Goal: Book appointment/travel/reservation

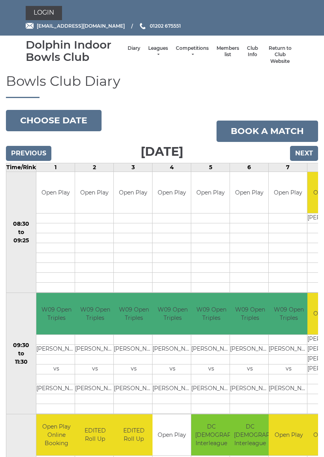
click at [78, 119] on button "Choose date" at bounding box center [54, 120] width 96 height 21
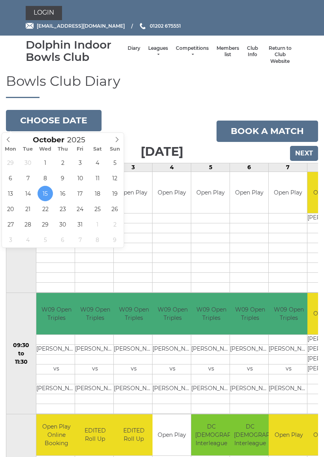
type input "2025-10-23"
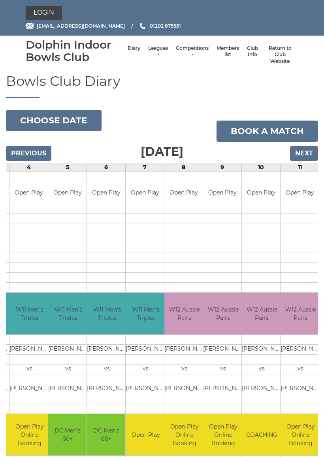
click at [78, 118] on button "Choose date" at bounding box center [54, 120] width 96 height 21
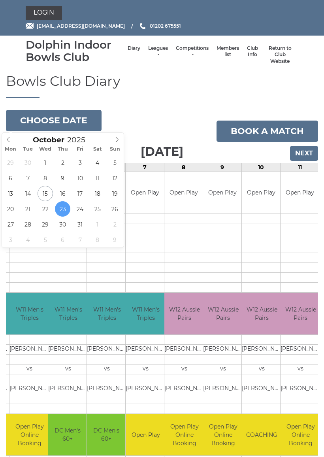
type input "[DATE]"
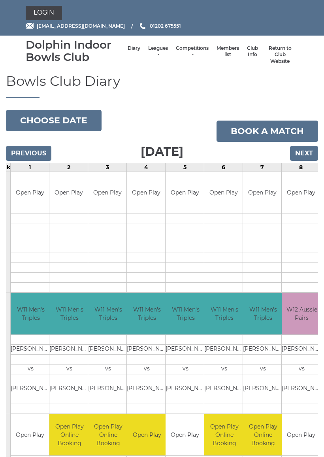
click at [76, 116] on button "Choose date" at bounding box center [54, 120] width 96 height 21
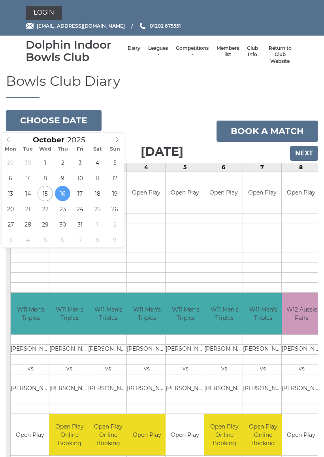
type input "2025-10-30"
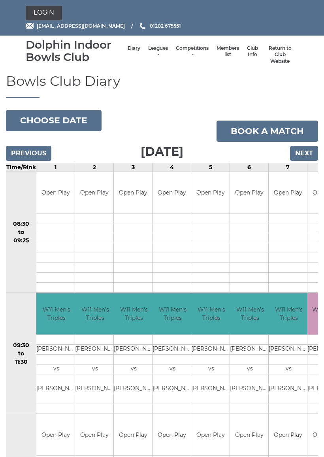
click at [70, 117] on button "Choose date" at bounding box center [54, 120] width 96 height 21
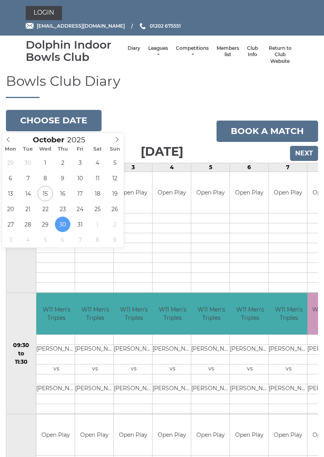
type input "[DATE]"
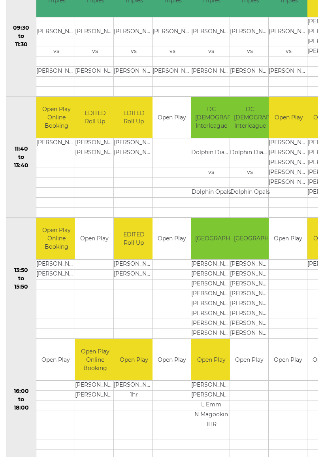
scroll to position [317, 0]
